Goal: Task Accomplishment & Management: Manage account settings

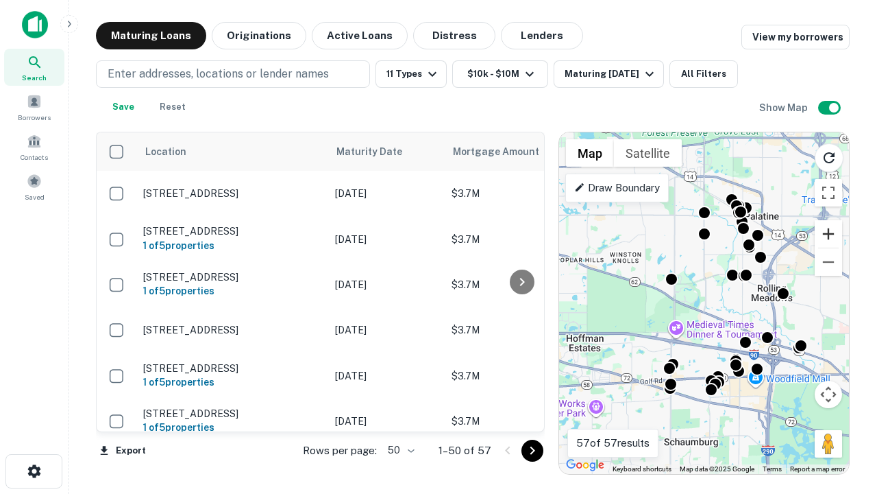
click at [829, 234] on button "Zoom in" at bounding box center [828, 233] width 27 height 27
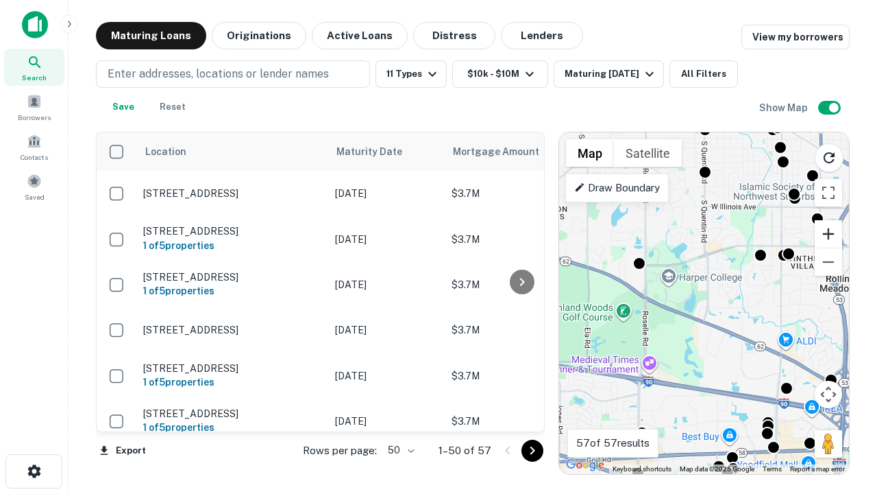
click at [829, 234] on button "Zoom in" at bounding box center [828, 233] width 27 height 27
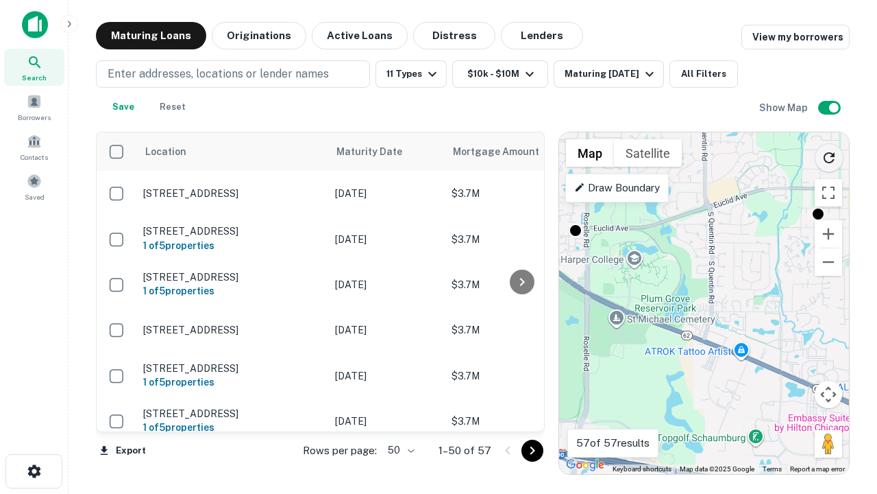
click at [829, 155] on icon "Reload search area" at bounding box center [829, 157] width 16 height 16
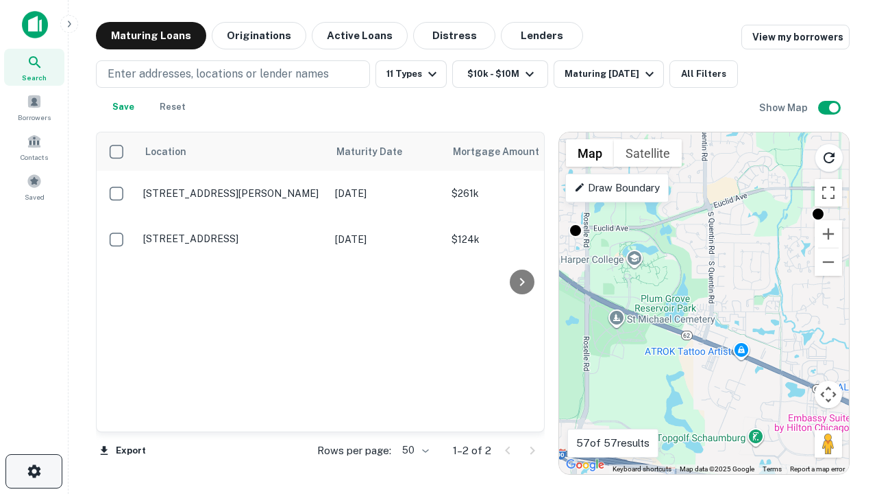
click at [34, 471] on icon "button" at bounding box center [34, 471] width 16 height 16
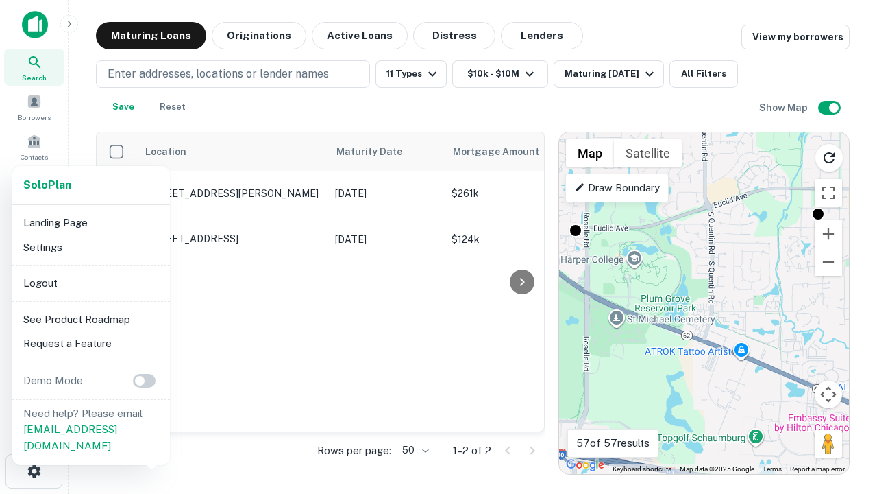
click at [90, 282] on li "Logout" at bounding box center [91, 283] width 147 height 25
